Goal: Task Accomplishment & Management: Use online tool/utility

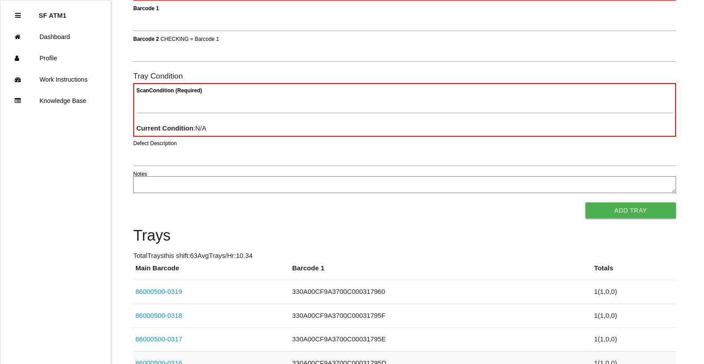
scroll to position [178, 0]
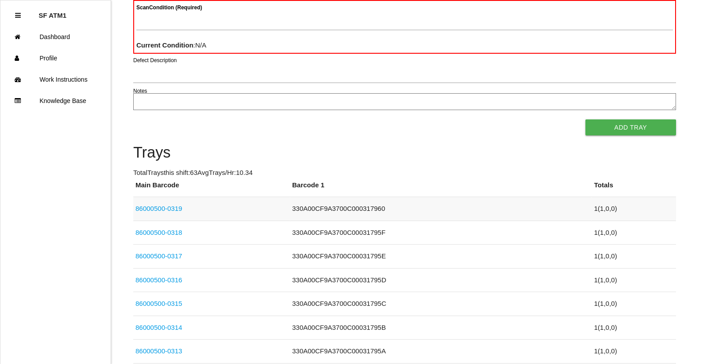
click at [165, 206] on link "86000500-0319" at bounding box center [158, 209] width 47 height 8
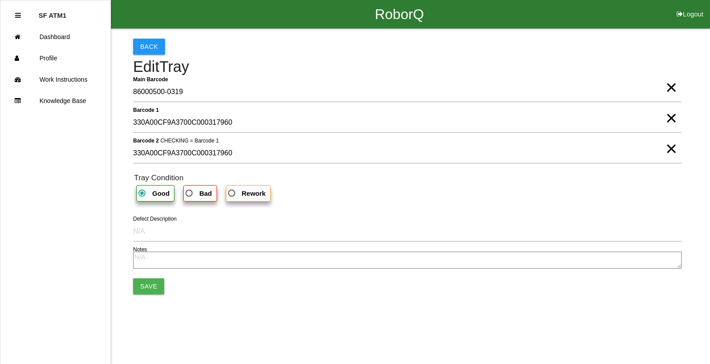
click at [238, 191] on span "Rework" at bounding box center [246, 193] width 40 height 11
click at [232, 191] on input "Rework" at bounding box center [229, 191] width 6 height 6
radio input "true"
click at [192, 195] on span "Bad" at bounding box center [198, 193] width 28 height 11
click at [190, 194] on input "Bad" at bounding box center [187, 191] width 6 height 6
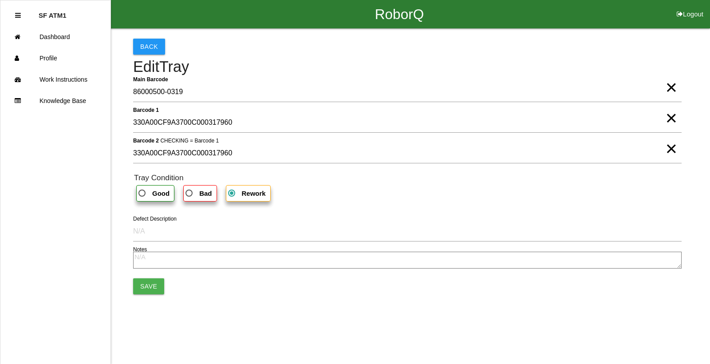
radio input "true"
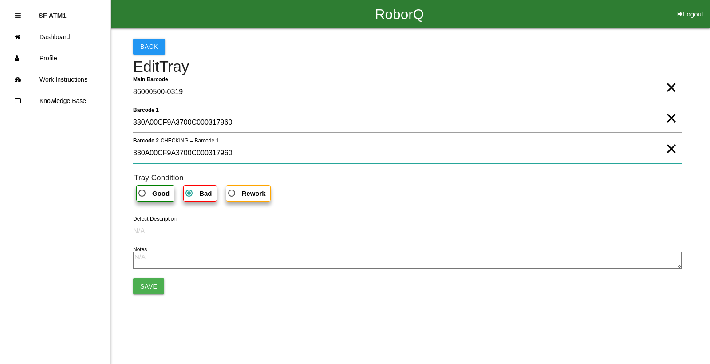
drag, startPoint x: 241, startPoint y: 151, endPoint x: 58, endPoint y: 157, distance: 183.0
click at [54, 158] on div "RoborQ Logout SF ATM1 Dashboard Profile Work Instructions Knowledge Base Back E…" at bounding box center [355, 152] width 710 height 304
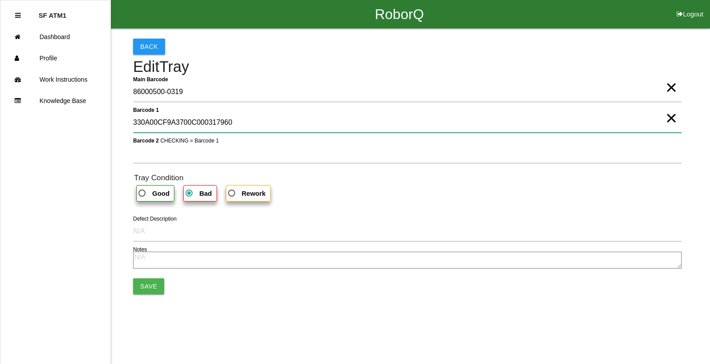
drag, startPoint x: 246, startPoint y: 127, endPoint x: 60, endPoint y: 117, distance: 186.7
click at [60, 117] on div "RoborQ Logout SF ATM1 Dashboard Profile Work Instructions Knowledge Base Back E…" at bounding box center [355, 152] width 710 height 304
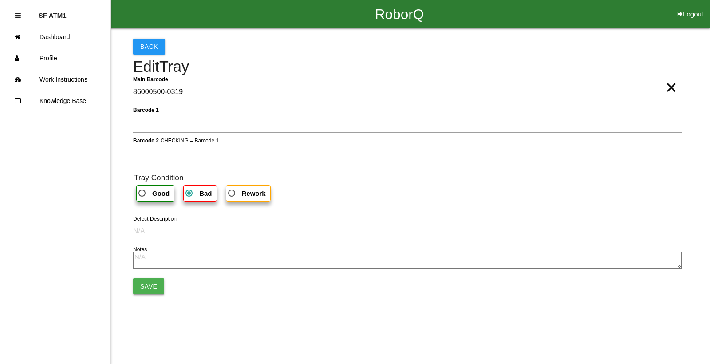
click at [157, 283] on button "Save" at bounding box center [148, 286] width 31 height 16
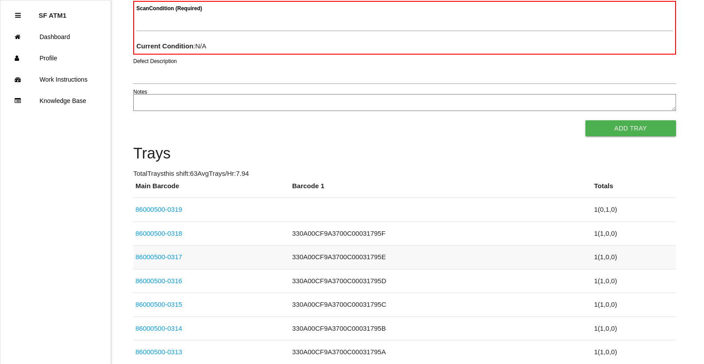
scroll to position [178, 0]
click at [173, 211] on link "86000500-0319" at bounding box center [158, 209] width 47 height 8
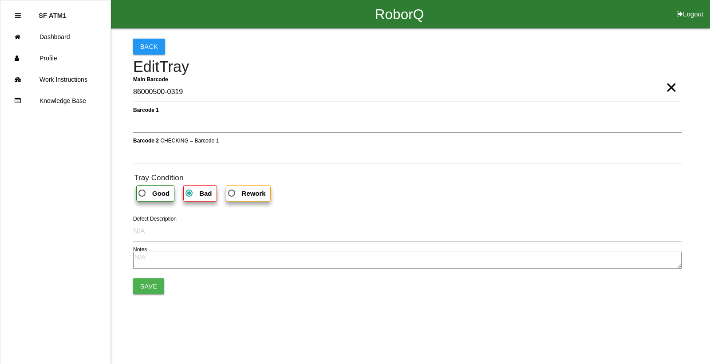
click at [171, 197] on label "Good" at bounding box center [155, 193] width 38 height 16
click at [142, 194] on input "Good" at bounding box center [140, 191] width 6 height 6
radio input "true"
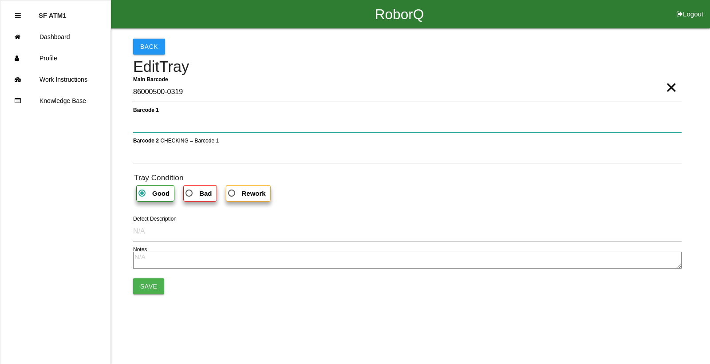
click at [158, 124] on 1 "Barcode 1" at bounding box center [407, 122] width 549 height 20
type 1 "330A00CF9A3700C000317960"
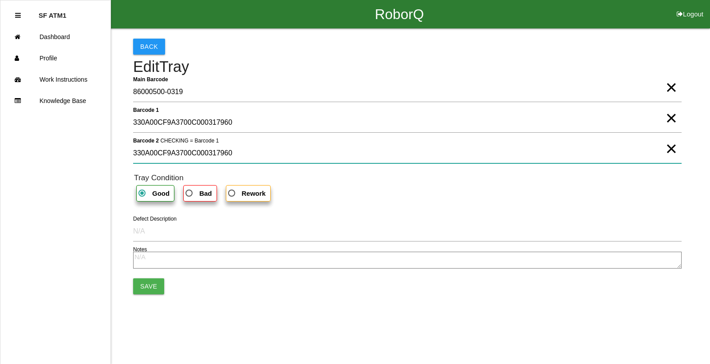
type 2 "330A00CF9A3700C000317960"
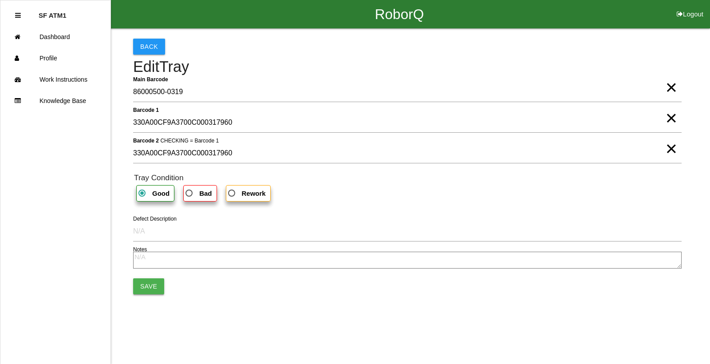
click at [150, 289] on button "Save" at bounding box center [148, 286] width 31 height 16
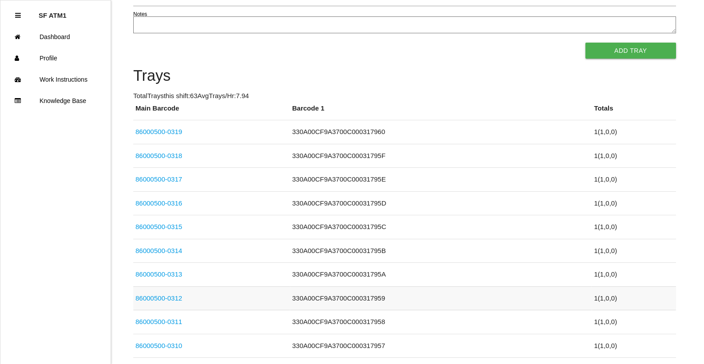
scroll to position [266, 0]
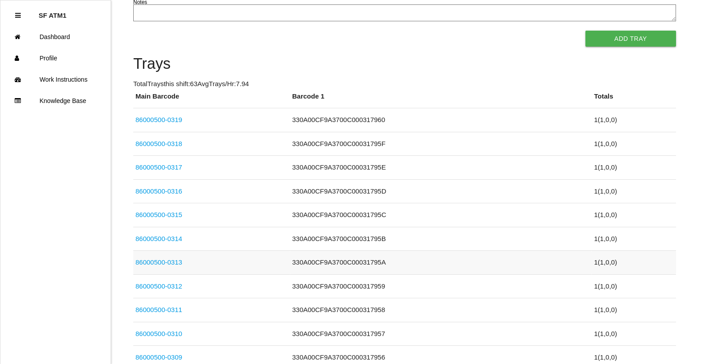
click at [172, 261] on link "86000500-0313" at bounding box center [158, 262] width 47 height 8
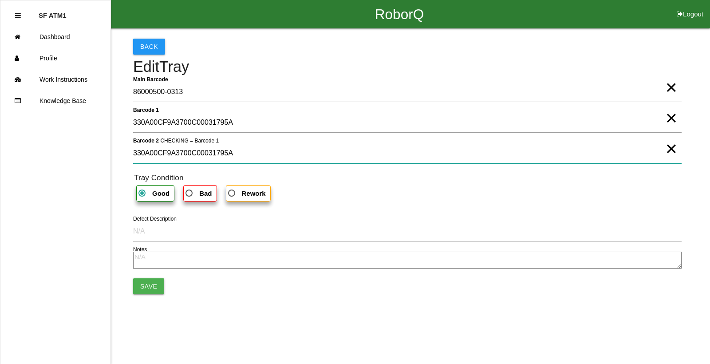
click at [249, 155] on 2 "330A00CF9A3700C00031795A" at bounding box center [407, 153] width 549 height 20
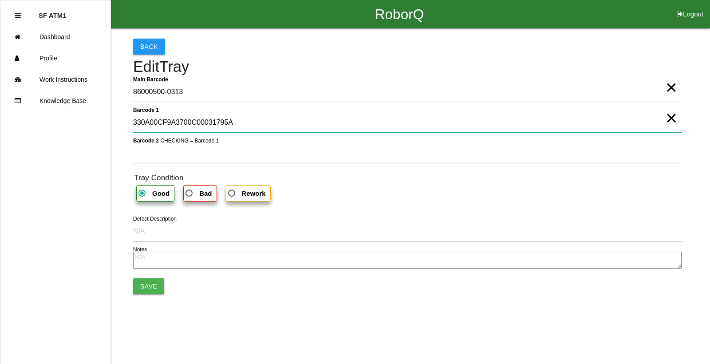
click at [233, 124] on 1 "330A00CF9A3700C00031795A" at bounding box center [407, 122] width 549 height 20
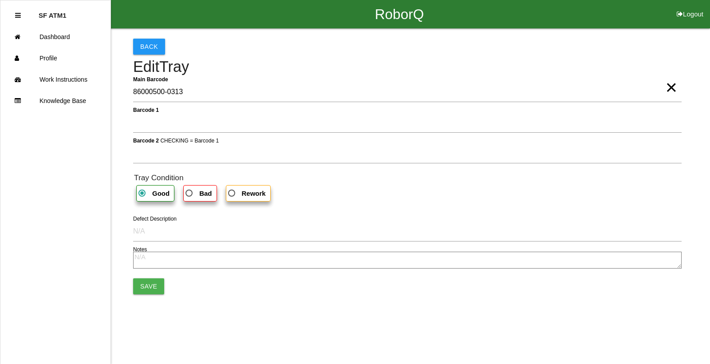
click at [204, 181] on h6 "Tray Condition" at bounding box center [408, 178] width 548 height 8
click at [202, 195] on b "Bad" at bounding box center [205, 194] width 12 height 8
click at [190, 194] on input "Bad" at bounding box center [187, 191] width 6 height 6
radio input "true"
click at [150, 286] on button "Save" at bounding box center [148, 286] width 31 height 16
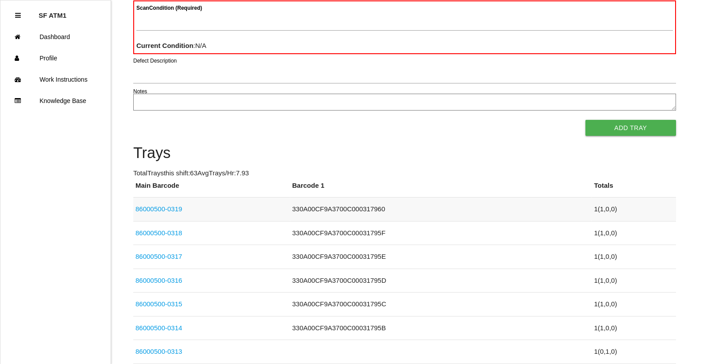
scroll to position [178, 0]
click at [166, 207] on link "86000500-0319" at bounding box center [158, 209] width 47 height 8
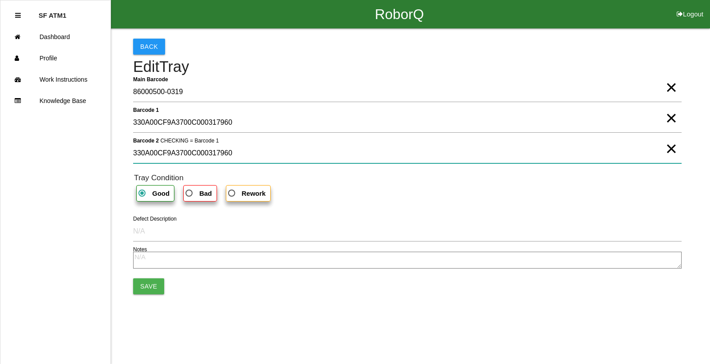
drag, startPoint x: 260, startPoint y: 150, endPoint x: 57, endPoint y: 182, distance: 205.5
click at [0, 161] on div "RoborQ Logout SF ATM1 Dashboard Profile Work Instructions Knowledge Base Back E…" at bounding box center [355, 152] width 710 height 304
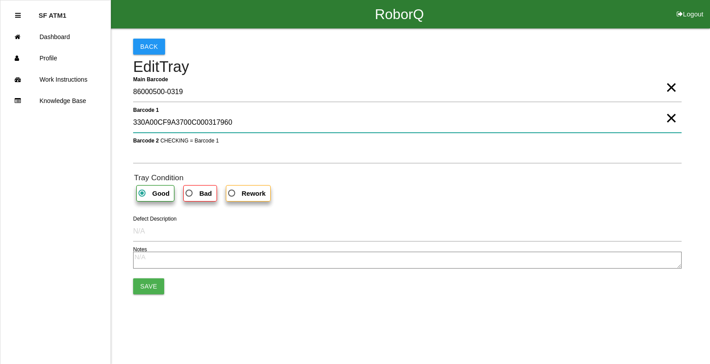
click at [244, 122] on 1 "330A00CF9A3700C000317960" at bounding box center [407, 122] width 549 height 20
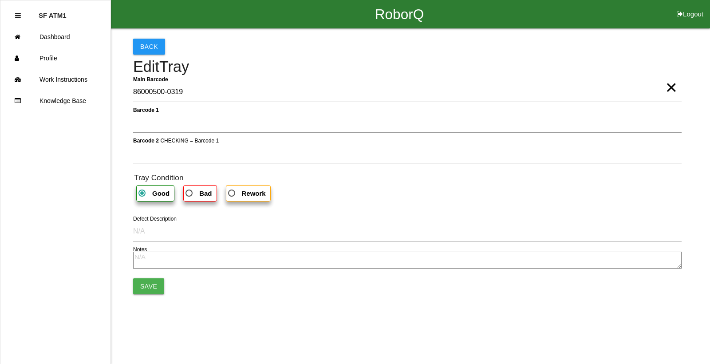
click at [193, 198] on span "Bad" at bounding box center [198, 193] width 28 height 11
click at [190, 194] on input "Bad" at bounding box center [187, 191] width 6 height 6
radio input "true"
click at [140, 287] on button "Save" at bounding box center [148, 286] width 31 height 16
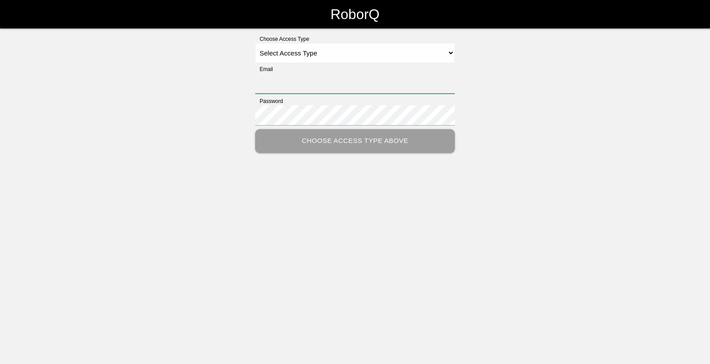
type input "[EMAIL_ADDRESS][DOMAIN_NAME]"
click at [298, 53] on select "Select Access Type Admin Customer Supervisor Worker" at bounding box center [355, 53] width 200 height 20
select select "Worker"
click at [255, 43] on select "Select Access Type Admin Customer Supervisor Worker" at bounding box center [355, 53] width 200 height 20
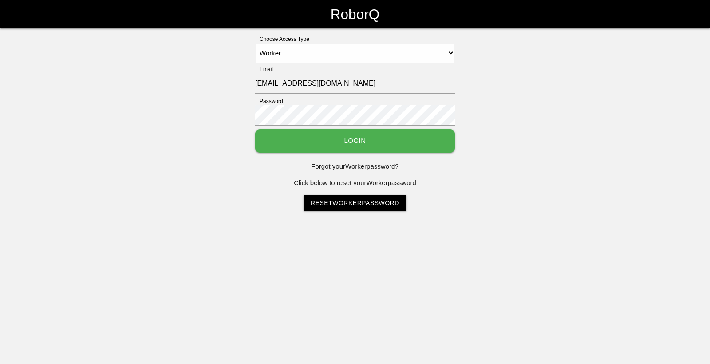
click at [327, 137] on button "Login" at bounding box center [355, 141] width 200 height 24
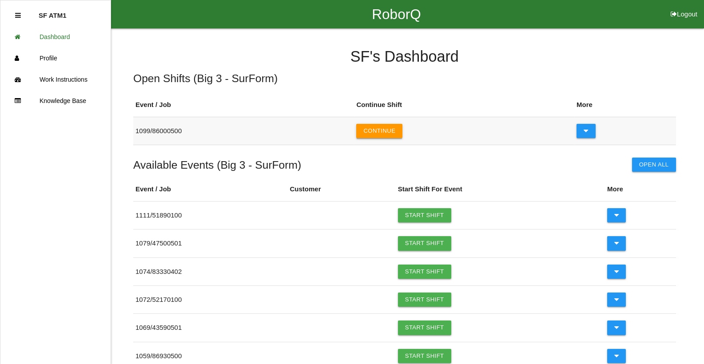
click at [380, 134] on button "Continue" at bounding box center [379, 131] width 46 height 14
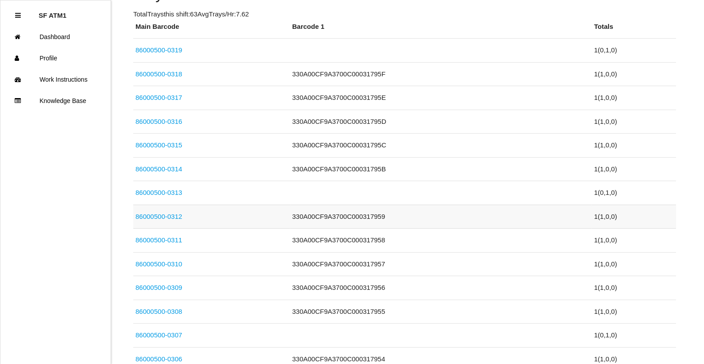
scroll to position [355, 0]
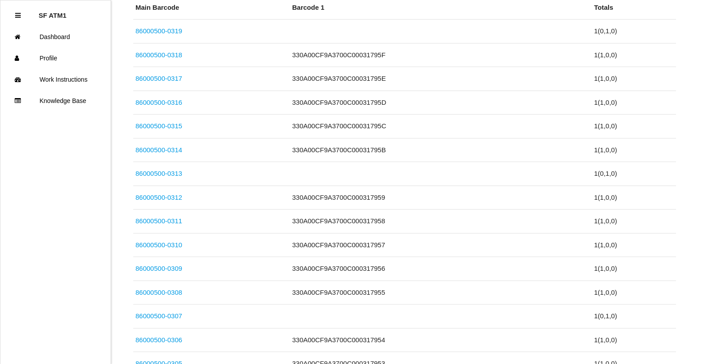
click at [173, 272] on link "86000500-0309" at bounding box center [158, 269] width 47 height 8
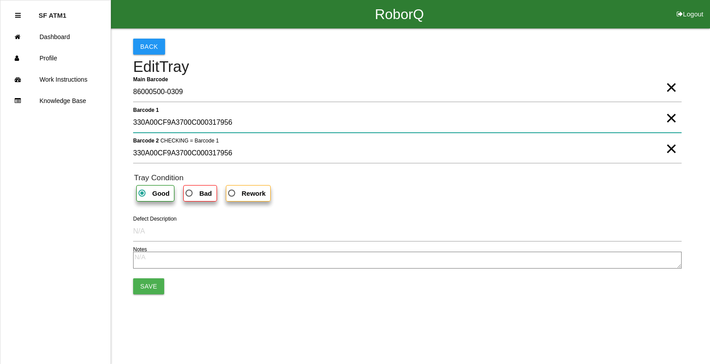
drag, startPoint x: 257, startPoint y: 122, endPoint x: 10, endPoint y: 131, distance: 247.4
click at [10, 131] on div "RoborQ Logout SF ATM1 Dashboard Profile Work Instructions Knowledge Base Back E…" at bounding box center [355, 152] width 710 height 304
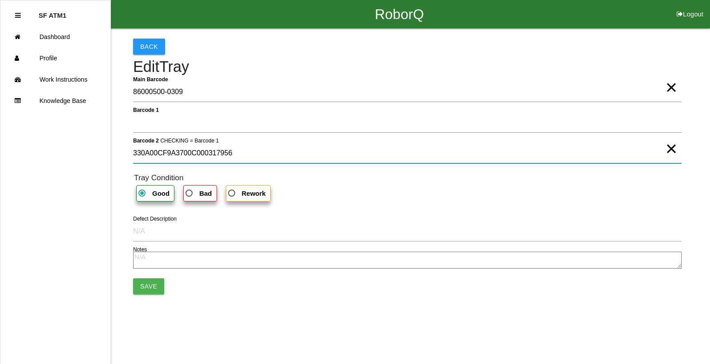
click at [255, 149] on 2 "330A00CF9A3700C000317956" at bounding box center [407, 153] width 549 height 20
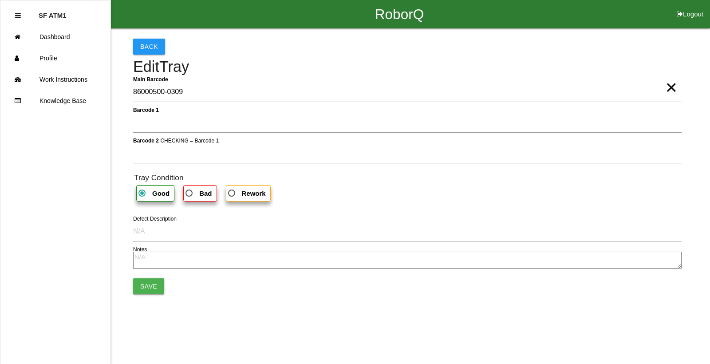
click at [193, 193] on span "Bad" at bounding box center [198, 193] width 28 height 11
click at [190, 193] on input "Bad" at bounding box center [187, 191] width 6 height 6
radio input "true"
click at [149, 292] on button "Save" at bounding box center [148, 286] width 31 height 16
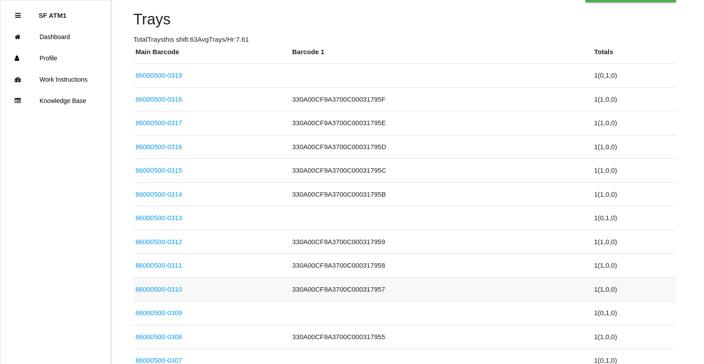
scroll to position [488, 0]
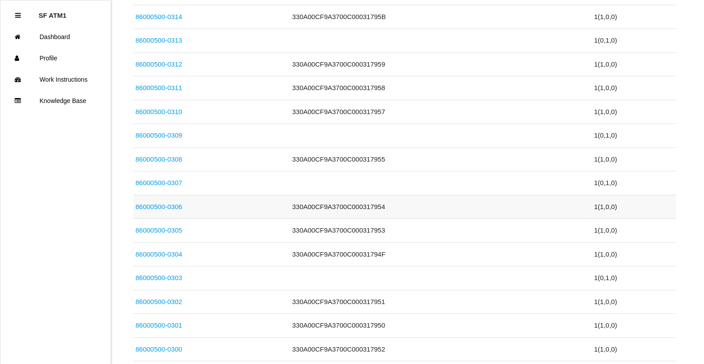
click at [177, 207] on link "86000500-0306" at bounding box center [158, 207] width 47 height 8
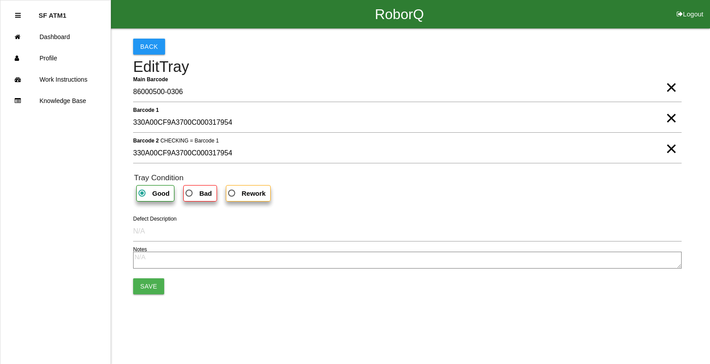
click at [201, 190] on b "Bad" at bounding box center [205, 194] width 12 height 8
click at [190, 190] on input "Bad" at bounding box center [187, 191] width 6 height 6
radio input "true"
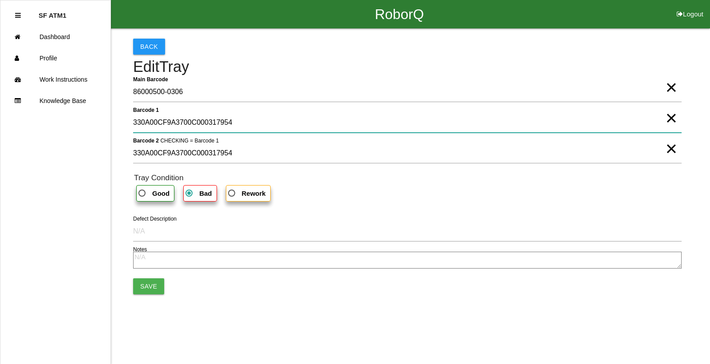
click at [231, 125] on 1 "330A00CF9A3700C000317954" at bounding box center [407, 122] width 549 height 20
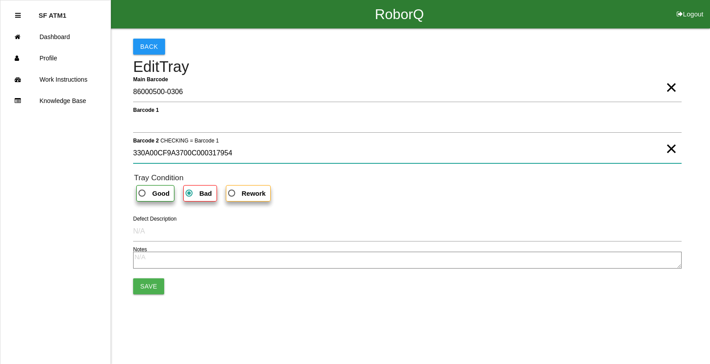
click at [232, 154] on 2 "330A00CF9A3700C000317954" at bounding box center [407, 153] width 549 height 20
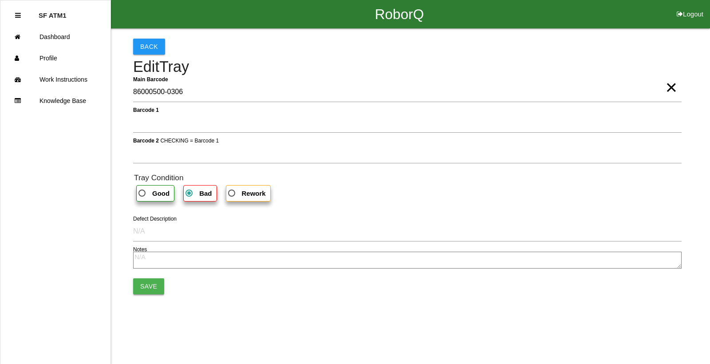
click at [150, 280] on button "Save" at bounding box center [148, 286] width 31 height 16
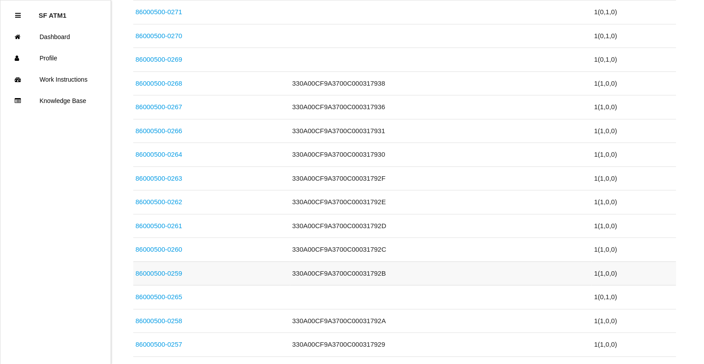
scroll to position [1551, 0]
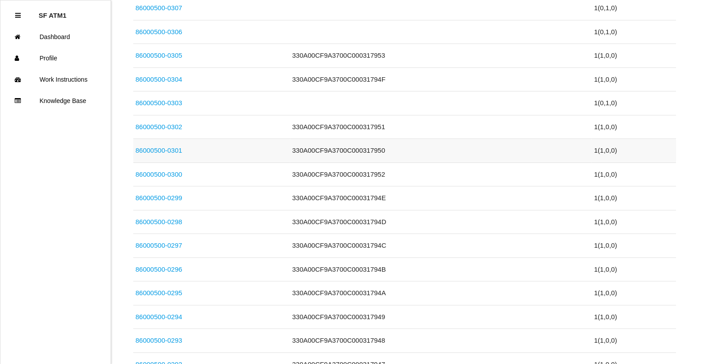
drag, startPoint x: 544, startPoint y: 144, endPoint x: 549, endPoint y: 143, distance: 4.6
